Goal: Information Seeking & Learning: Learn about a topic

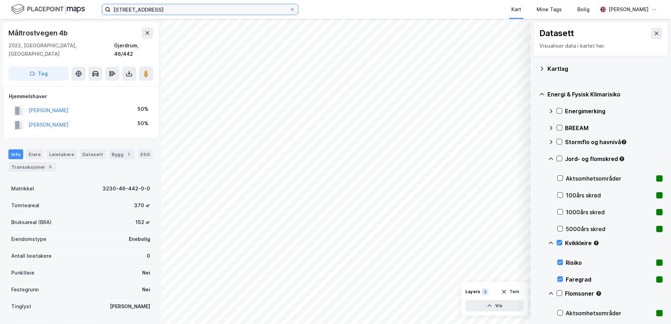
click at [280, 10] on input "måltrostvegen 4b" at bounding box center [200, 9] width 179 height 11
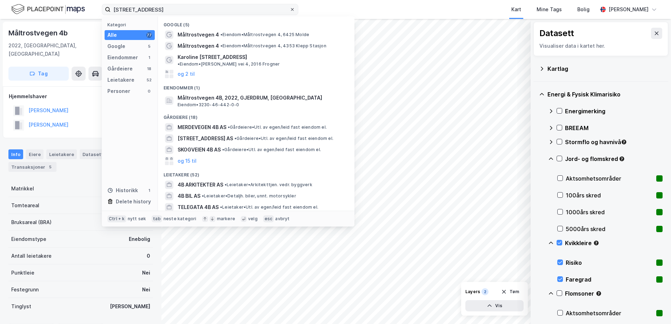
click at [292, 8] on icon at bounding box center [292, 9] width 4 height 4
click at [290, 8] on input "måltrostvegen 4b" at bounding box center [200, 9] width 179 height 11
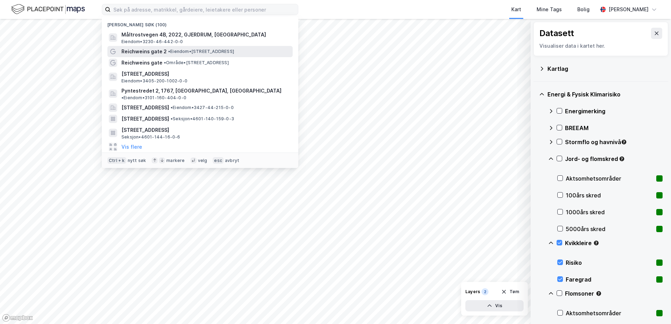
click at [157, 51] on span "Reichweins gate 2" at bounding box center [143, 51] width 45 height 8
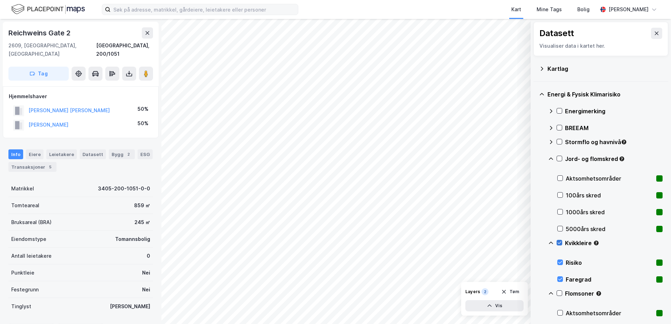
click at [560, 241] on icon at bounding box center [559, 242] width 5 height 5
click at [560, 159] on icon at bounding box center [560, 159] width 4 height 2
click at [561, 156] on icon at bounding box center [559, 158] width 5 height 5
click at [560, 242] on icon at bounding box center [559, 242] width 5 height 5
click at [560, 244] on icon at bounding box center [559, 242] width 5 height 5
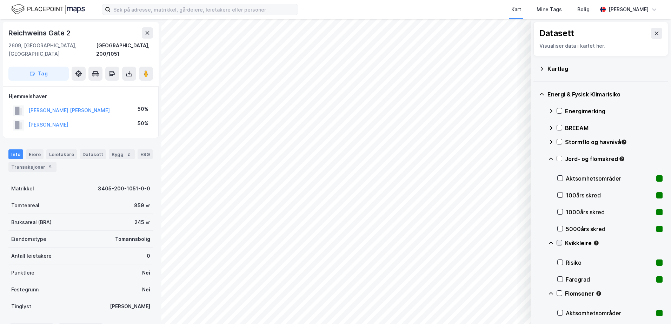
click at [560, 244] on icon at bounding box center [559, 242] width 5 height 5
click at [559, 159] on icon at bounding box center [559, 158] width 5 height 5
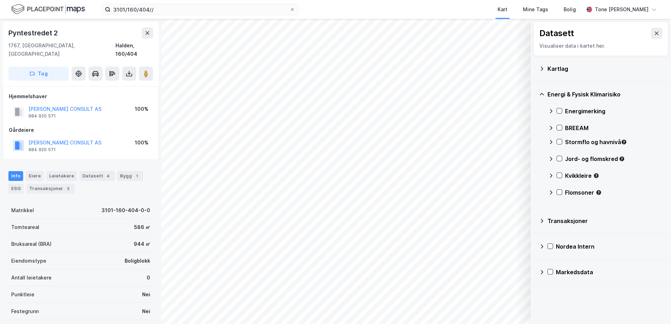
click at [541, 68] on icon at bounding box center [542, 69] width 6 height 6
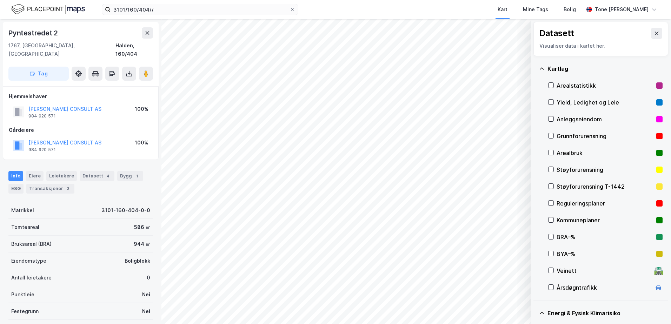
click at [567, 135] on div "Grunnforurensning" at bounding box center [605, 136] width 97 height 8
click at [550, 136] on icon at bounding box center [551, 135] width 5 height 5
click at [540, 68] on icon at bounding box center [542, 69] width 6 height 6
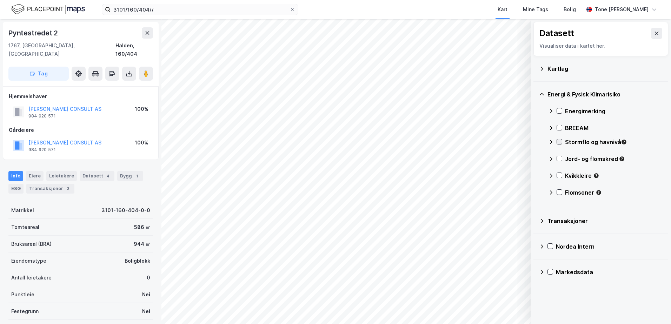
click at [560, 140] on icon at bounding box center [559, 141] width 5 height 5
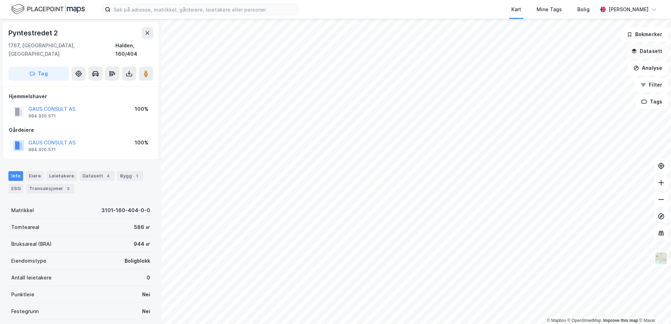
click at [649, 49] on button "Datasett" at bounding box center [646, 51] width 43 height 14
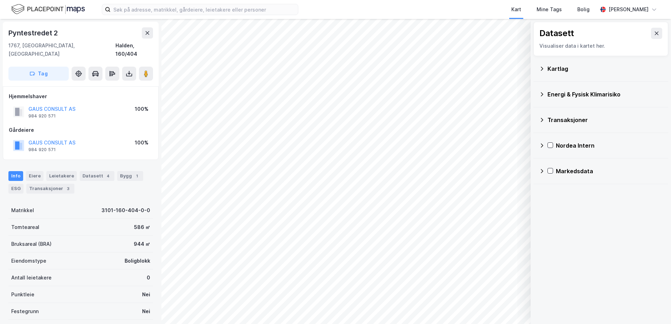
click at [562, 92] on div "Energi & Fysisk Klimarisiko" at bounding box center [604, 94] width 115 height 8
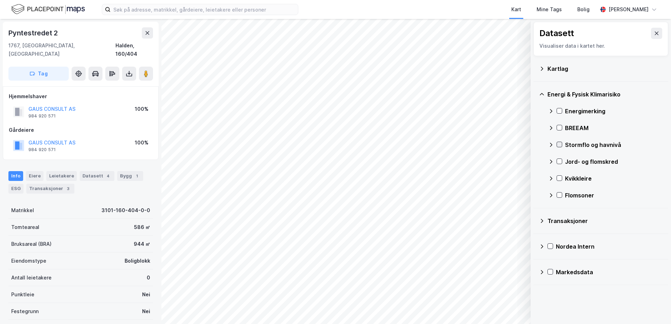
click at [559, 144] on icon at bounding box center [559, 144] width 5 height 5
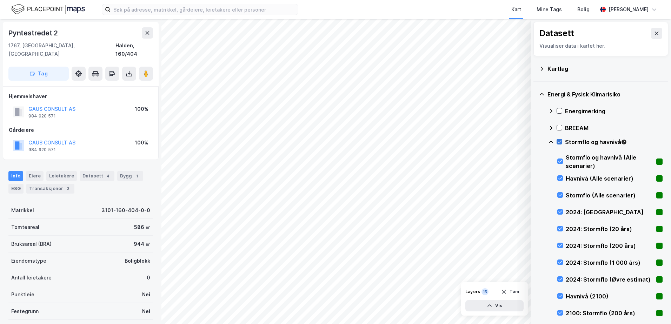
click at [558, 141] on icon at bounding box center [559, 141] width 5 height 5
click at [551, 142] on icon at bounding box center [551, 142] width 6 height 6
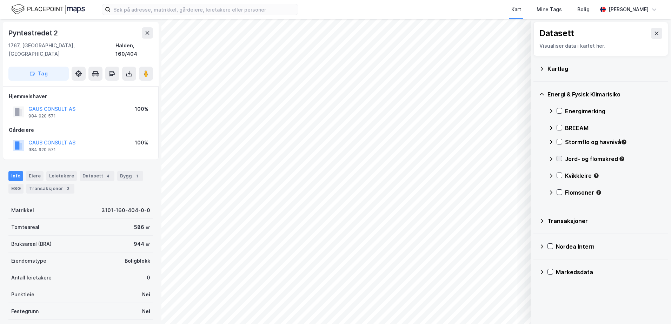
click at [559, 157] on icon at bounding box center [559, 158] width 5 height 5
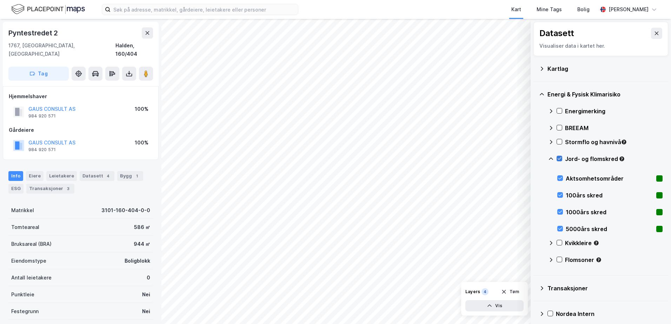
click at [559, 157] on icon at bounding box center [559, 158] width 5 height 5
click at [549, 159] on icon at bounding box center [551, 159] width 6 height 6
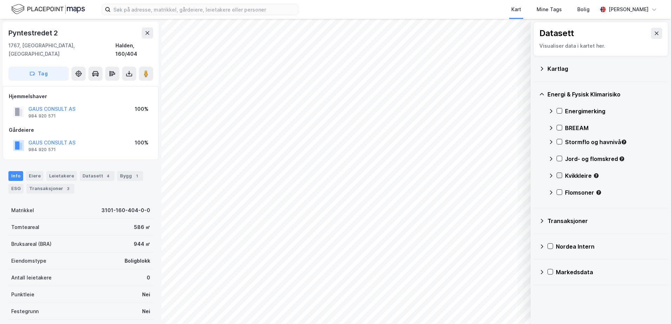
click at [560, 175] on icon at bounding box center [559, 175] width 5 height 5
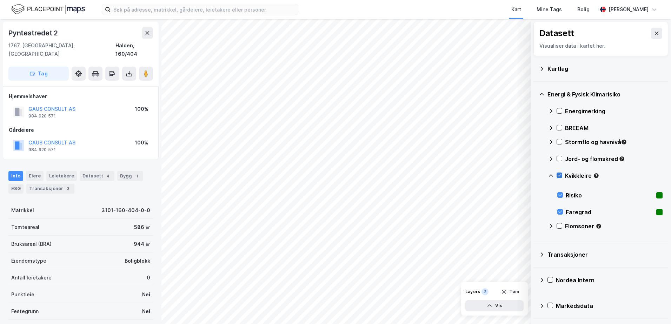
click at [560, 175] on icon at bounding box center [560, 175] width 4 height 2
click at [552, 176] on icon at bounding box center [551, 176] width 6 height 6
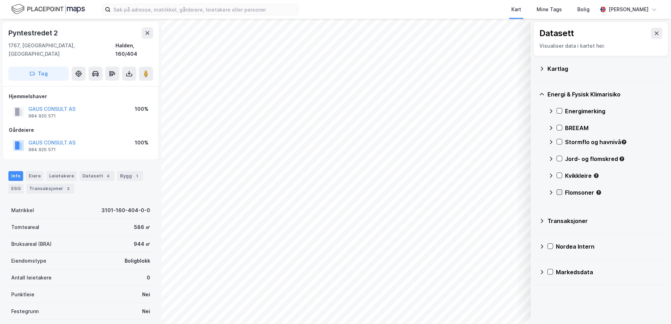
click at [559, 191] on icon at bounding box center [559, 192] width 5 height 5
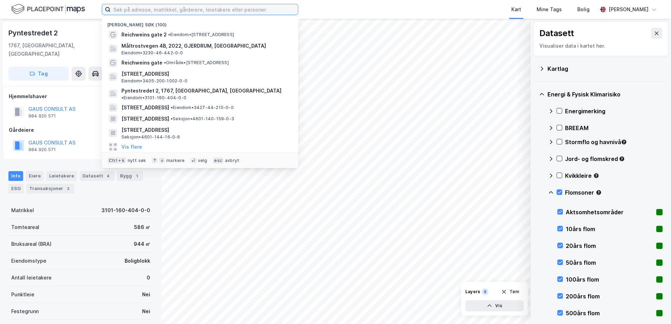
click at [264, 10] on input at bounding box center [204, 9] width 187 height 11
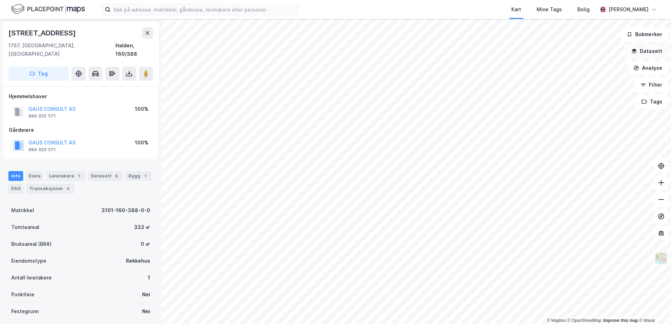
click at [643, 51] on button "Datasett" at bounding box center [646, 51] width 43 height 14
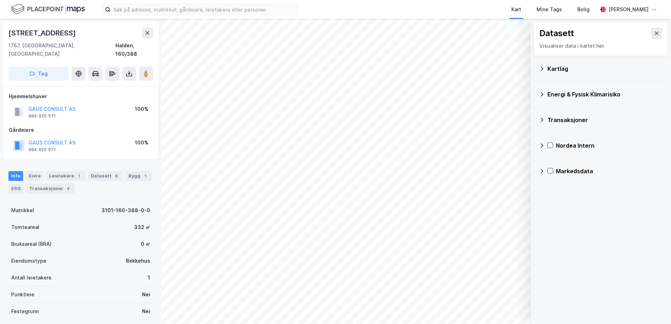
click at [564, 70] on div "Kartlag" at bounding box center [604, 69] width 115 height 8
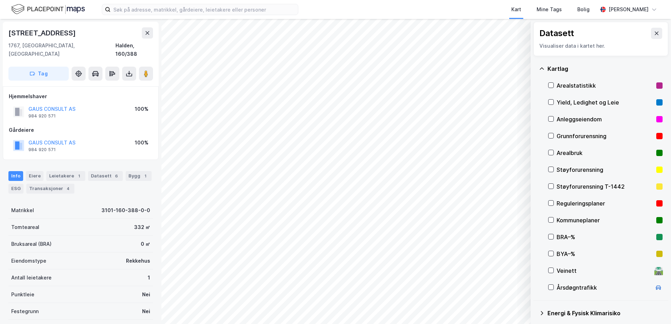
click at [566, 133] on div "Grunnforurensning" at bounding box center [605, 136] width 97 height 8
click at [507, 303] on button "Vis" at bounding box center [494, 305] width 58 height 11
click at [507, 303] on button "Lukk" at bounding box center [475, 305] width 97 height 11
click at [506, 305] on button "Vis" at bounding box center [494, 305] width 58 height 11
click at [516, 289] on icon at bounding box center [517, 291] width 6 height 6
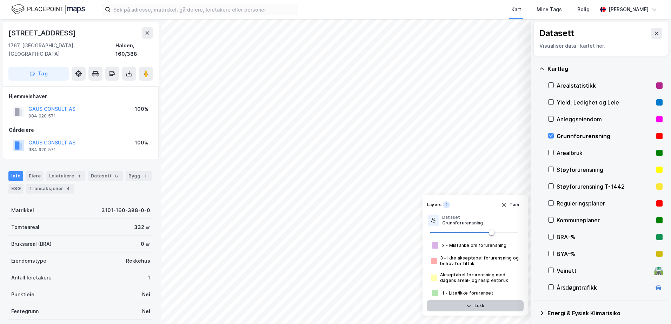
click at [494, 303] on button "Lukk" at bounding box center [475, 305] width 97 height 11
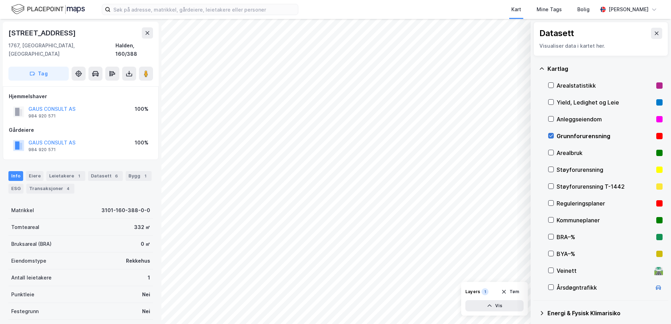
click at [552, 134] on icon at bounding box center [551, 135] width 5 height 5
click at [542, 69] on icon at bounding box center [542, 69] width 6 height 6
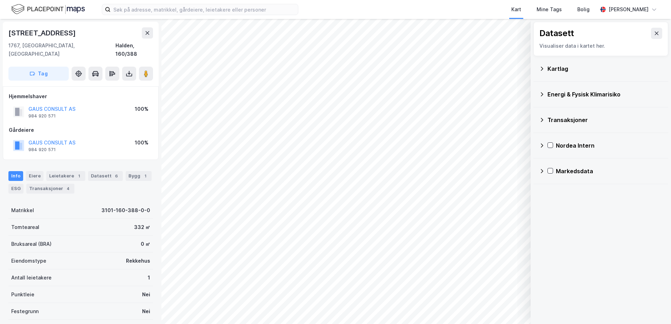
click at [556, 93] on div "Energi & Fysisk Klimarisiko" at bounding box center [604, 94] width 115 height 8
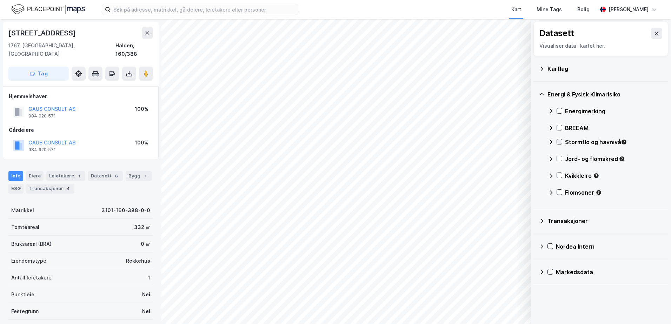
click at [560, 141] on icon at bounding box center [559, 141] width 5 height 5
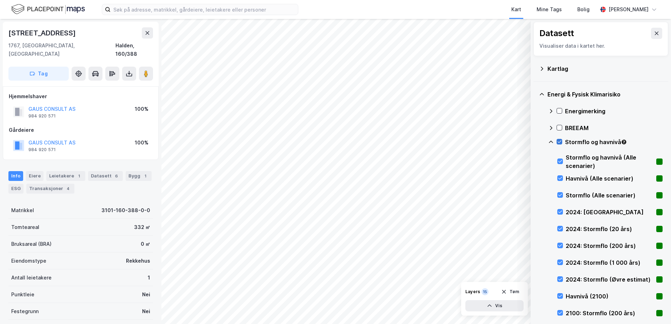
click at [560, 141] on icon at bounding box center [559, 141] width 5 height 5
click at [561, 211] on icon at bounding box center [560, 212] width 5 height 5
click at [558, 293] on div at bounding box center [560, 296] width 6 height 6
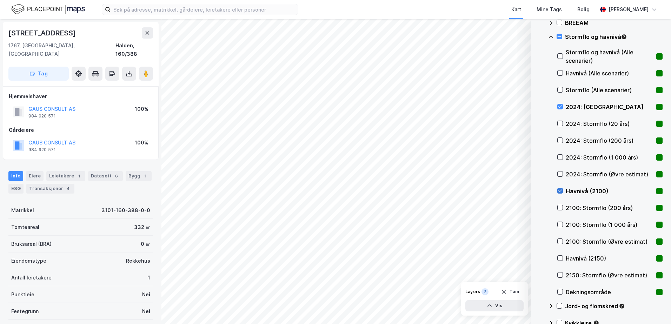
scroll to position [211, 0]
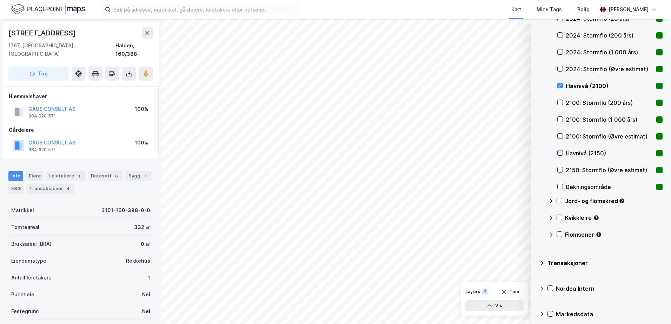
click at [558, 153] on icon at bounding box center [560, 153] width 5 height 5
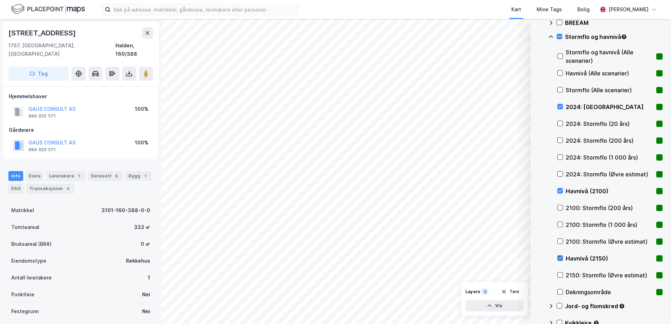
scroll to position [70, 0]
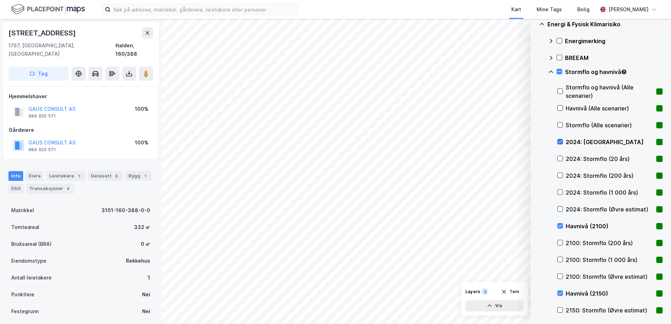
click at [557, 142] on div at bounding box center [560, 142] width 6 height 6
click at [560, 226] on icon at bounding box center [560, 226] width 5 height 5
click at [561, 293] on icon at bounding box center [560, 293] width 4 height 2
click at [560, 157] on icon at bounding box center [560, 158] width 5 height 5
click at [559, 174] on icon at bounding box center [560, 175] width 5 height 5
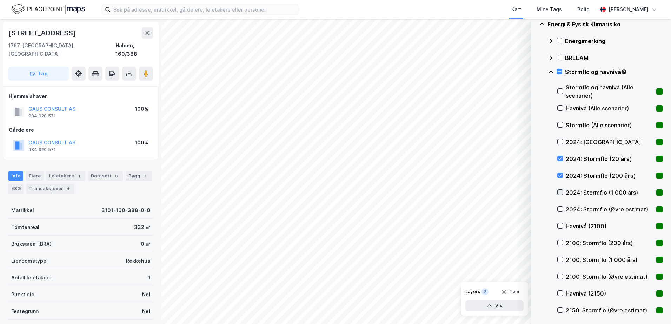
click at [559, 192] on icon at bounding box center [560, 192] width 4 height 2
click at [559, 208] on icon at bounding box center [560, 209] width 5 height 5
click at [558, 157] on icon at bounding box center [560, 158] width 5 height 5
click at [559, 173] on div at bounding box center [560, 176] width 6 height 6
click at [562, 192] on icon at bounding box center [560, 192] width 5 height 5
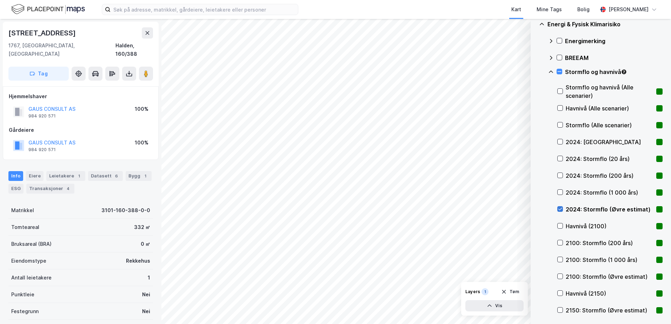
click at [560, 207] on icon at bounding box center [560, 209] width 5 height 5
click at [559, 244] on icon at bounding box center [560, 242] width 5 height 5
click at [560, 243] on icon at bounding box center [560, 242] width 5 height 5
click at [550, 71] on icon at bounding box center [551, 72] width 4 height 2
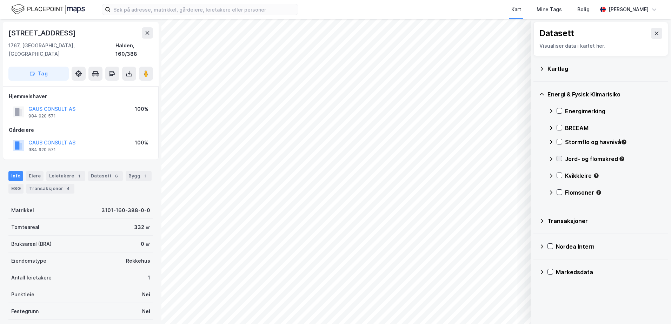
click at [560, 158] on icon at bounding box center [559, 158] width 5 height 5
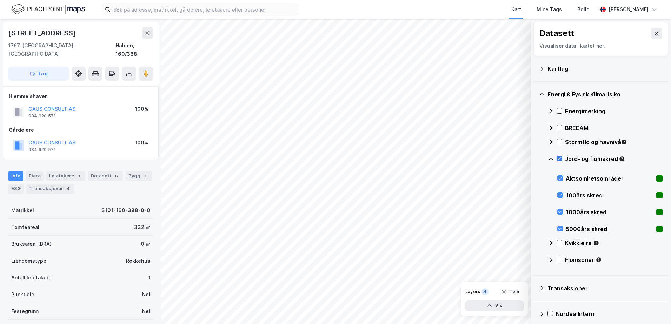
click at [560, 158] on icon at bounding box center [559, 158] width 5 height 5
click at [552, 158] on icon at bounding box center [551, 159] width 4 height 2
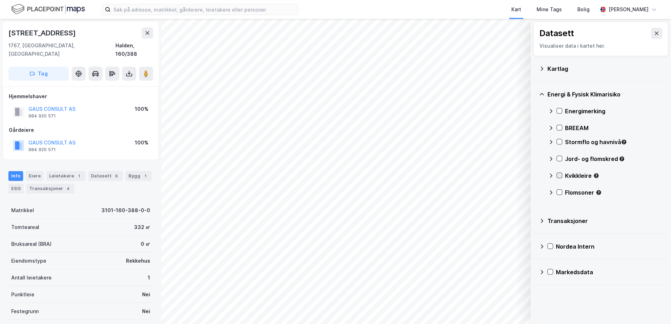
click at [559, 174] on icon at bounding box center [559, 175] width 5 height 5
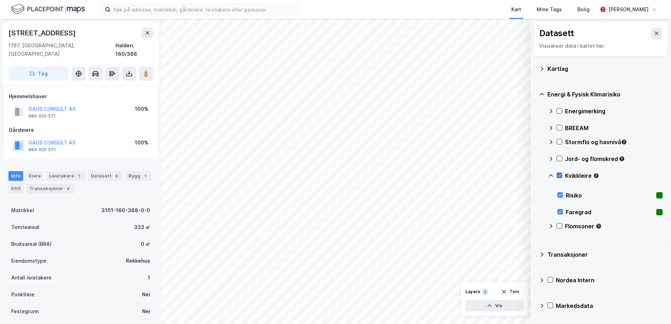
click at [557, 173] on icon at bounding box center [559, 175] width 5 height 5
click at [551, 174] on icon at bounding box center [551, 176] width 6 height 6
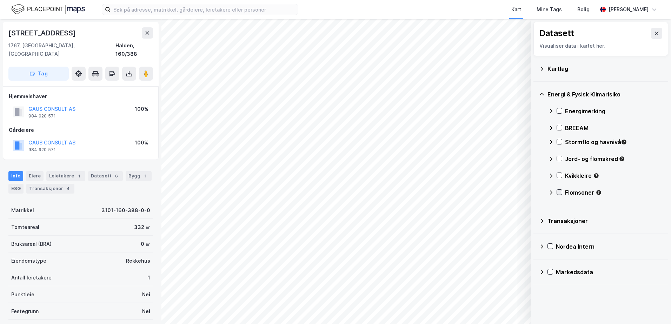
click at [561, 190] on icon at bounding box center [559, 192] width 5 height 5
